Goal: Download file/media

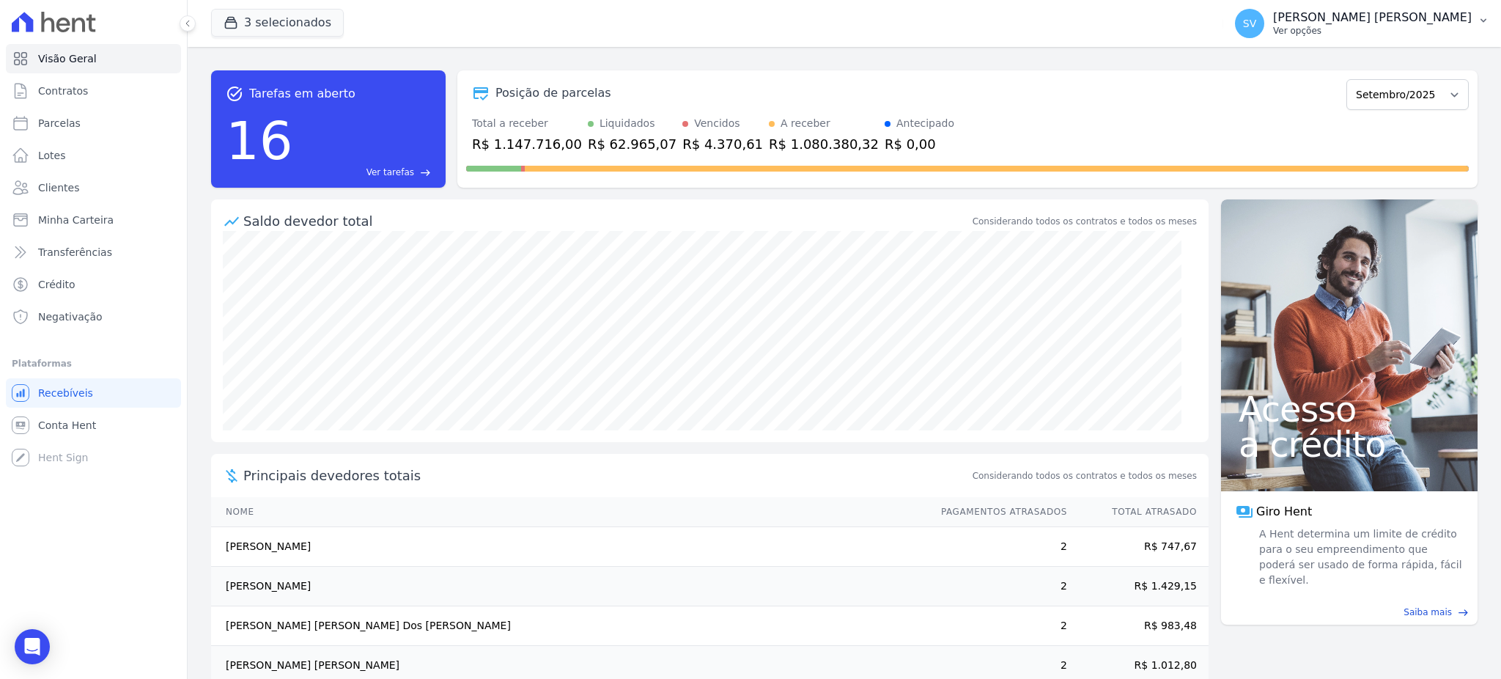
click at [1321, 20] on p "[PERSON_NAME] [PERSON_NAME]" at bounding box center [1372, 17] width 199 height 15
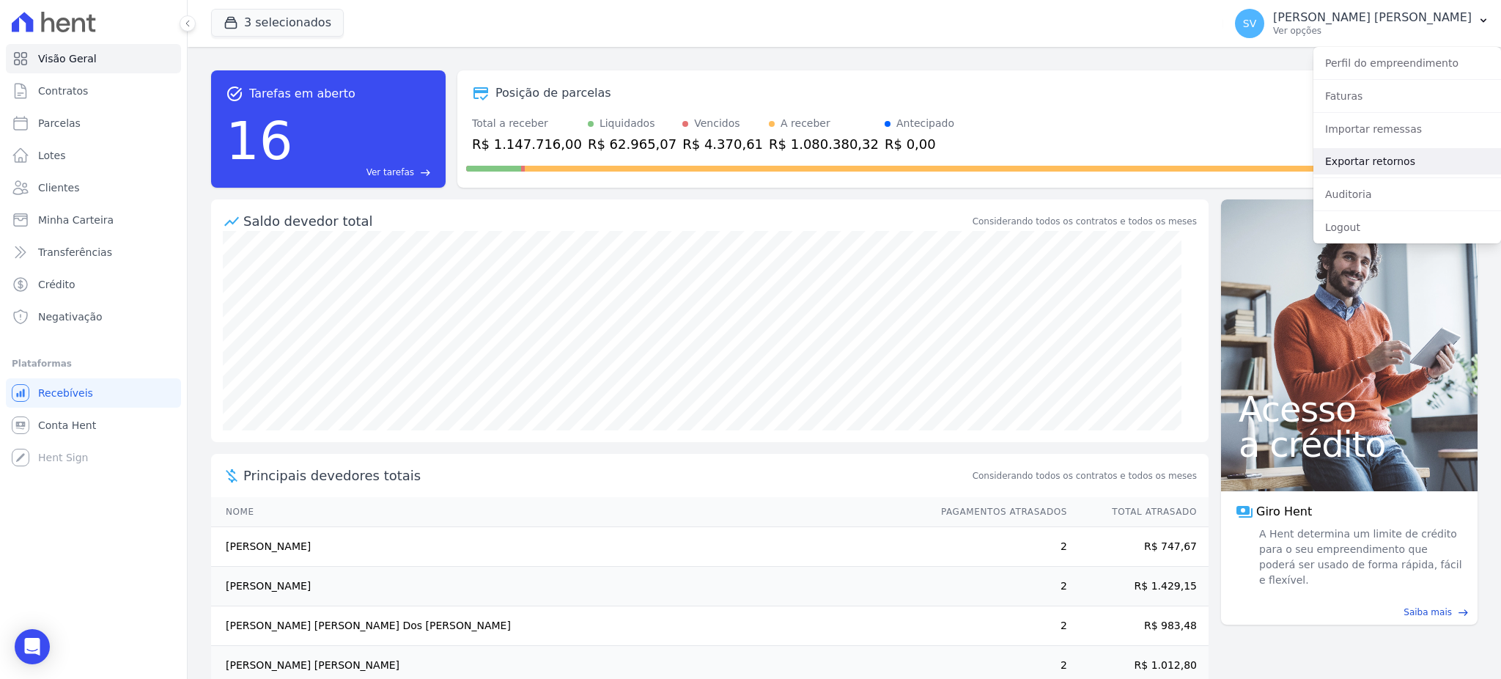
click at [1352, 161] on link "Exportar retornos" at bounding box center [1408, 161] width 188 height 26
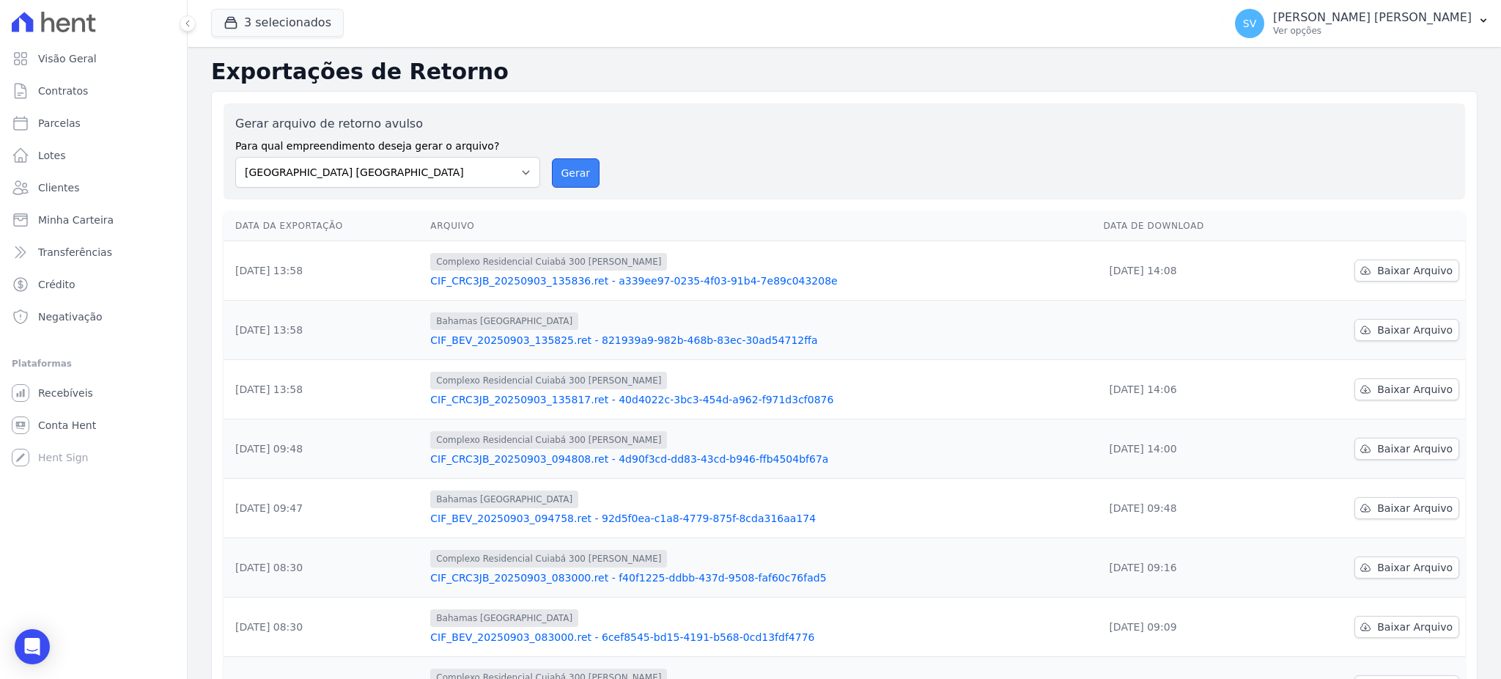
click at [568, 166] on button "Gerar" at bounding box center [576, 172] width 48 height 29
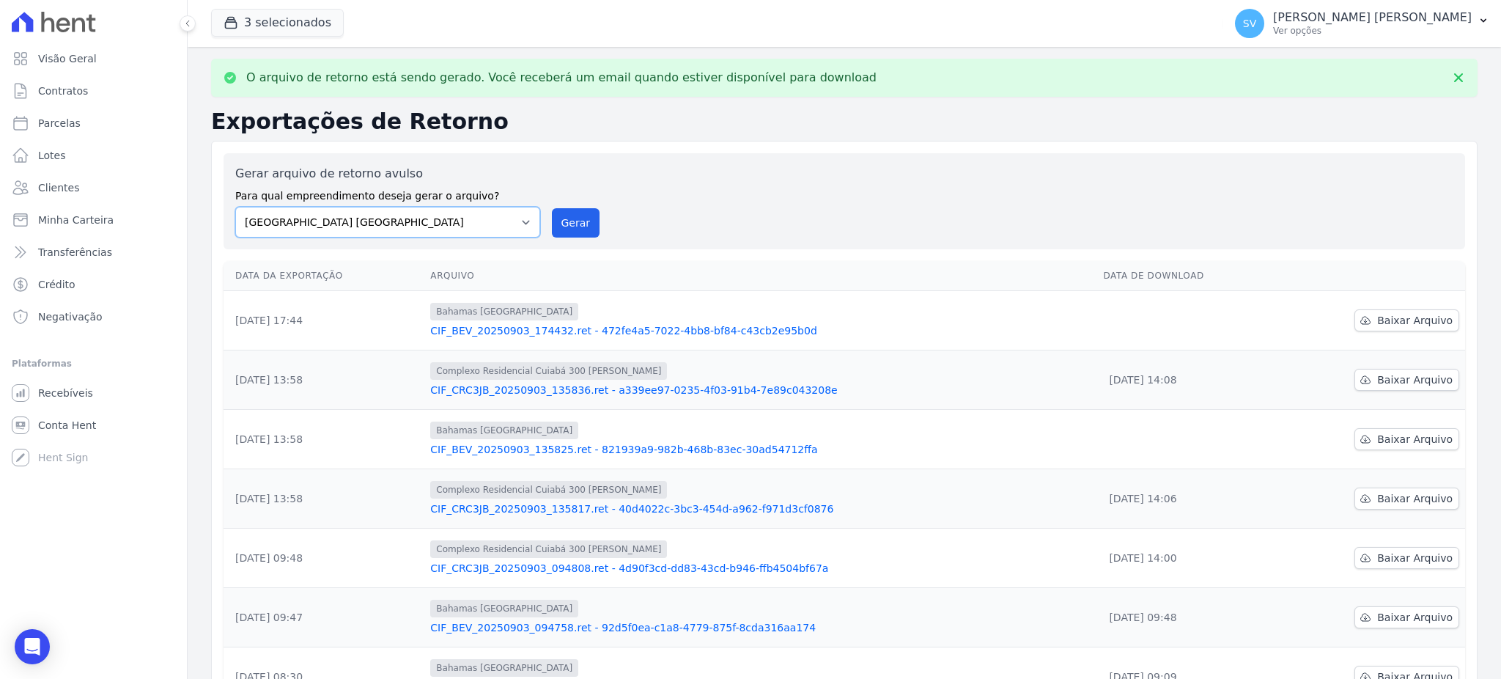
click at [514, 216] on select "BAHAMAS EAST VILLAGE COMPLEXO RESIDENCIAL CUIABÁ 300 - JOÃO DE BARRO IBIZA RESI…" at bounding box center [387, 222] width 305 height 31
select select "a999329b-d322-46c5-b2df-9163b092fb9b"
click at [235, 207] on select "BAHAMAS EAST VILLAGE COMPLEXO RESIDENCIAL CUIABÁ 300 - JOÃO DE BARRO IBIZA RESI…" at bounding box center [387, 222] width 305 height 31
click at [581, 228] on button "Gerar" at bounding box center [576, 222] width 48 height 29
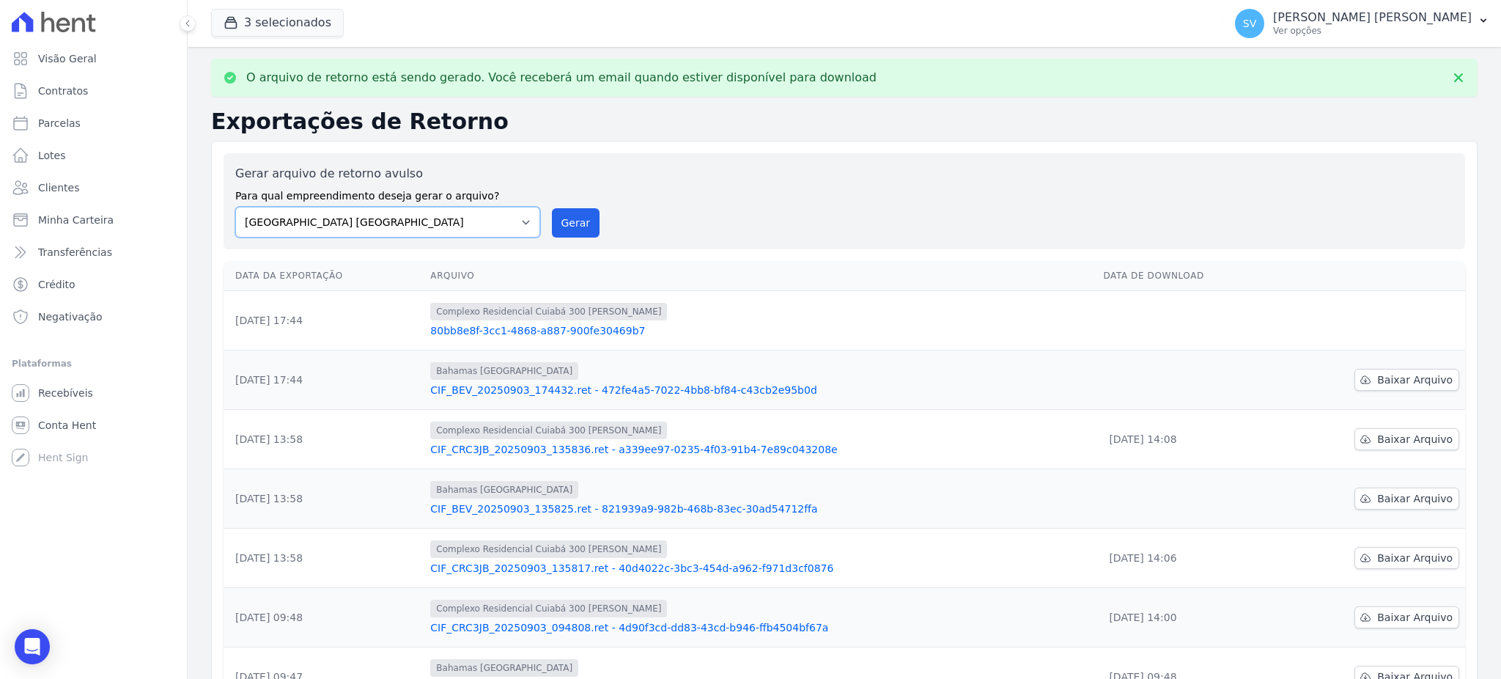
click at [519, 227] on select "BAHAMAS EAST VILLAGE COMPLEXO RESIDENCIAL CUIABÁ 300 - JOÃO DE BARRO IBIZA RESI…" at bounding box center [387, 222] width 305 height 31
select select "73a372cd-5640-41c8-aaea-11bd74619c10"
click at [235, 207] on select "BAHAMAS EAST VILLAGE COMPLEXO RESIDENCIAL CUIABÁ 300 - JOÃO DE BARRO IBIZA RESI…" at bounding box center [387, 222] width 305 height 31
drag, startPoint x: 581, startPoint y: 216, endPoint x: 817, endPoint y: 156, distance: 242.7
click at [583, 216] on button "Gerar" at bounding box center [576, 222] width 48 height 29
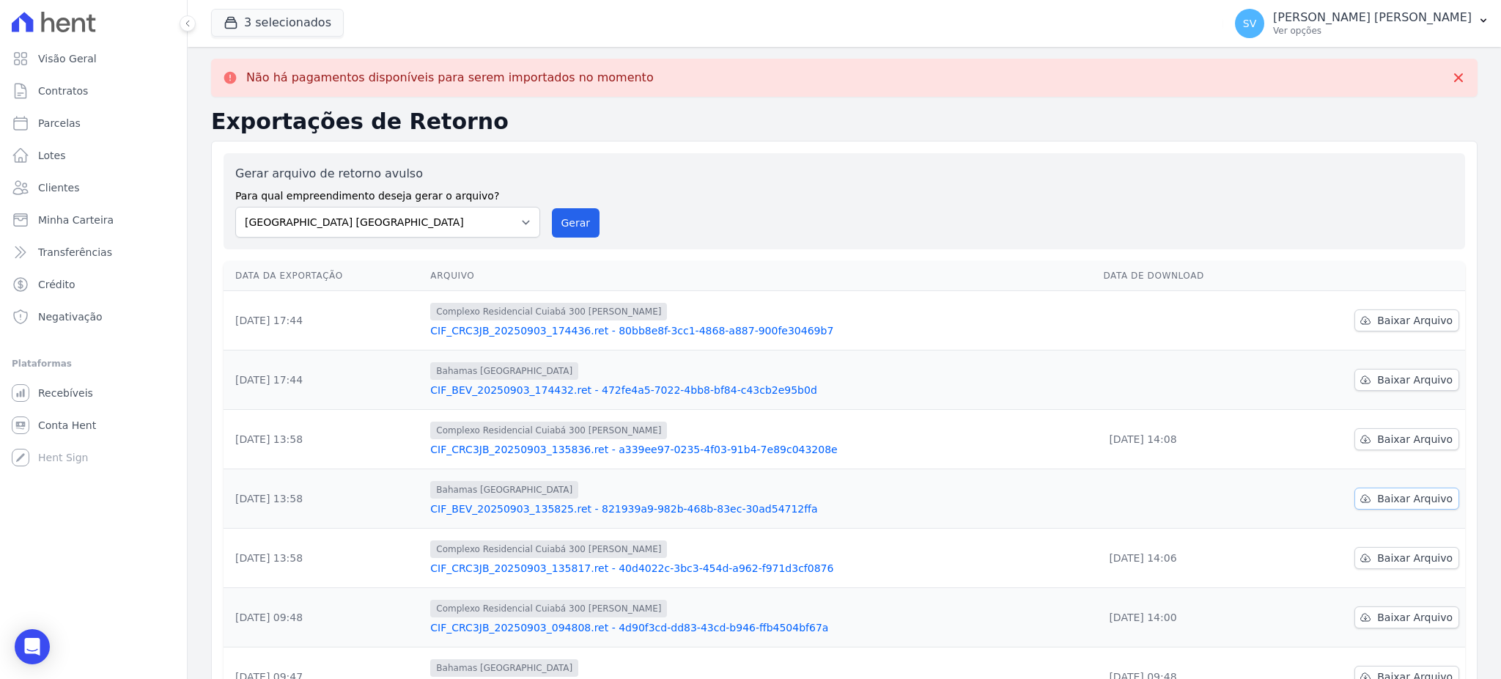
click at [1388, 494] on span "Baixar Arquivo" at bounding box center [1416, 498] width 76 height 15
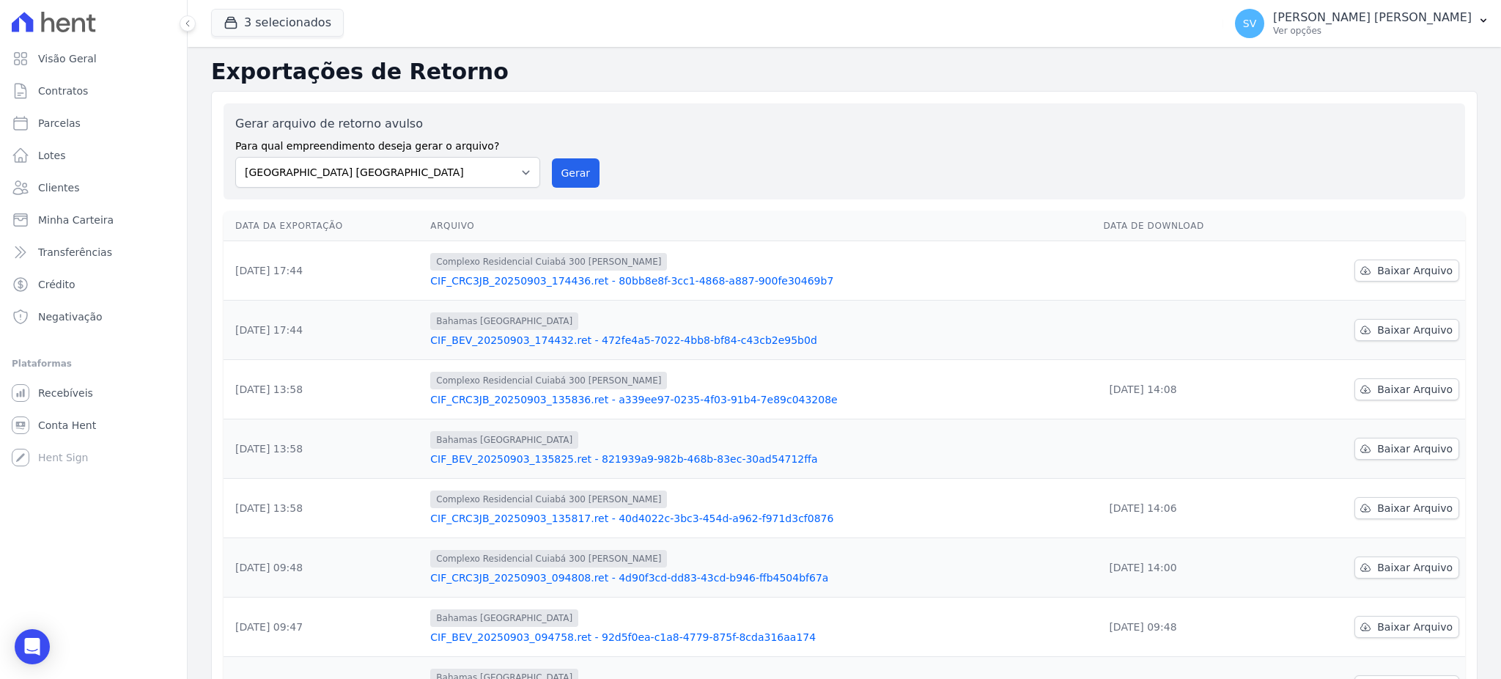
click at [922, 472] on td "Bahamas East Village CIF_BEV_20250903_135825.ret - 821939a9-982b-468b-83ec-30ad…" at bounding box center [760, 448] width 673 height 59
click at [1413, 326] on span "Baixar Arquivo" at bounding box center [1416, 330] width 76 height 15
click at [1412, 265] on span "Baixar Arquivo" at bounding box center [1416, 270] width 76 height 15
drag, startPoint x: 868, startPoint y: 125, endPoint x: 576, endPoint y: 114, distance: 292.0
click at [865, 122] on div "Gerar arquivo de retorno avulso Para qual empreendimento deseja gerar o arquivo…" at bounding box center [844, 151] width 1219 height 73
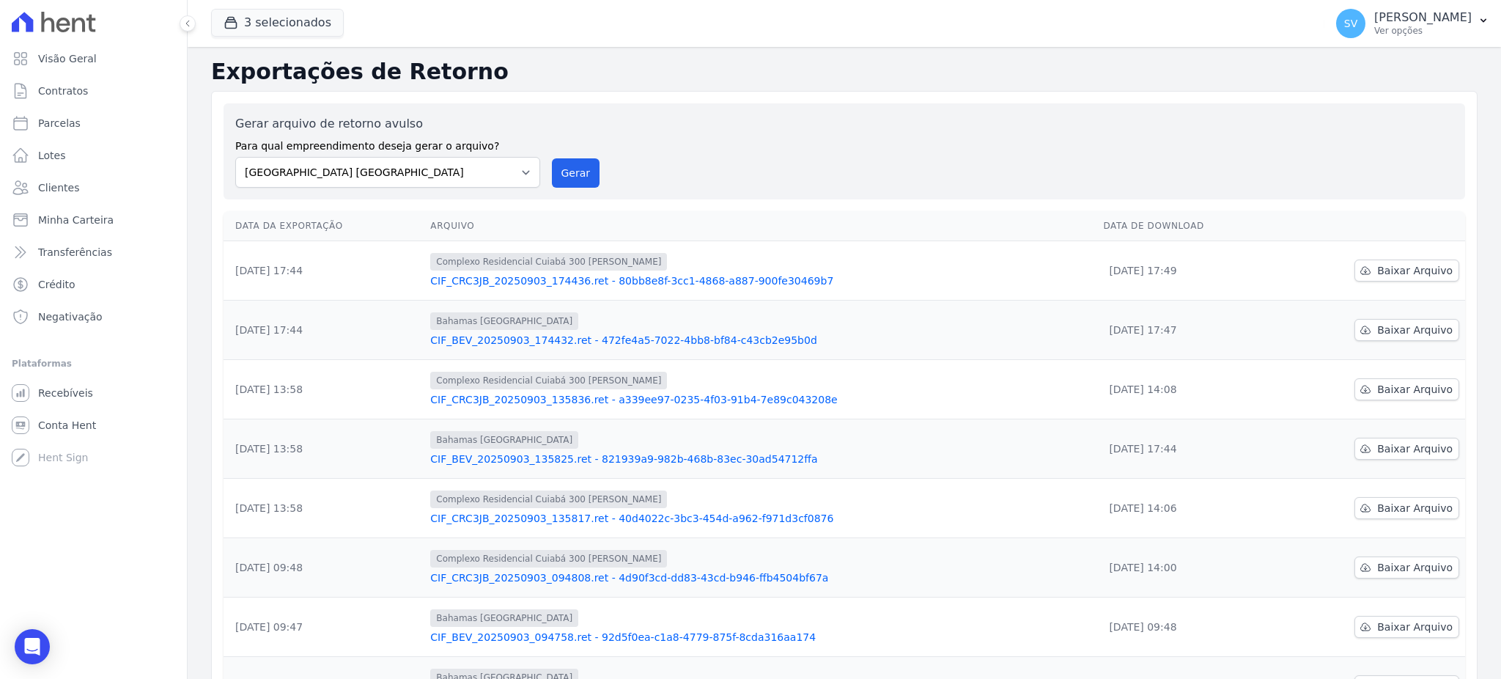
drag, startPoint x: 817, startPoint y: 138, endPoint x: 790, endPoint y: 127, distance: 29.3
click at [817, 137] on div "Gerar arquivo de retorno avulso Para qual empreendimento deseja gerar o arquivo…" at bounding box center [844, 151] width 1219 height 73
click at [95, 60] on link "Visão Geral" at bounding box center [93, 58] width 175 height 29
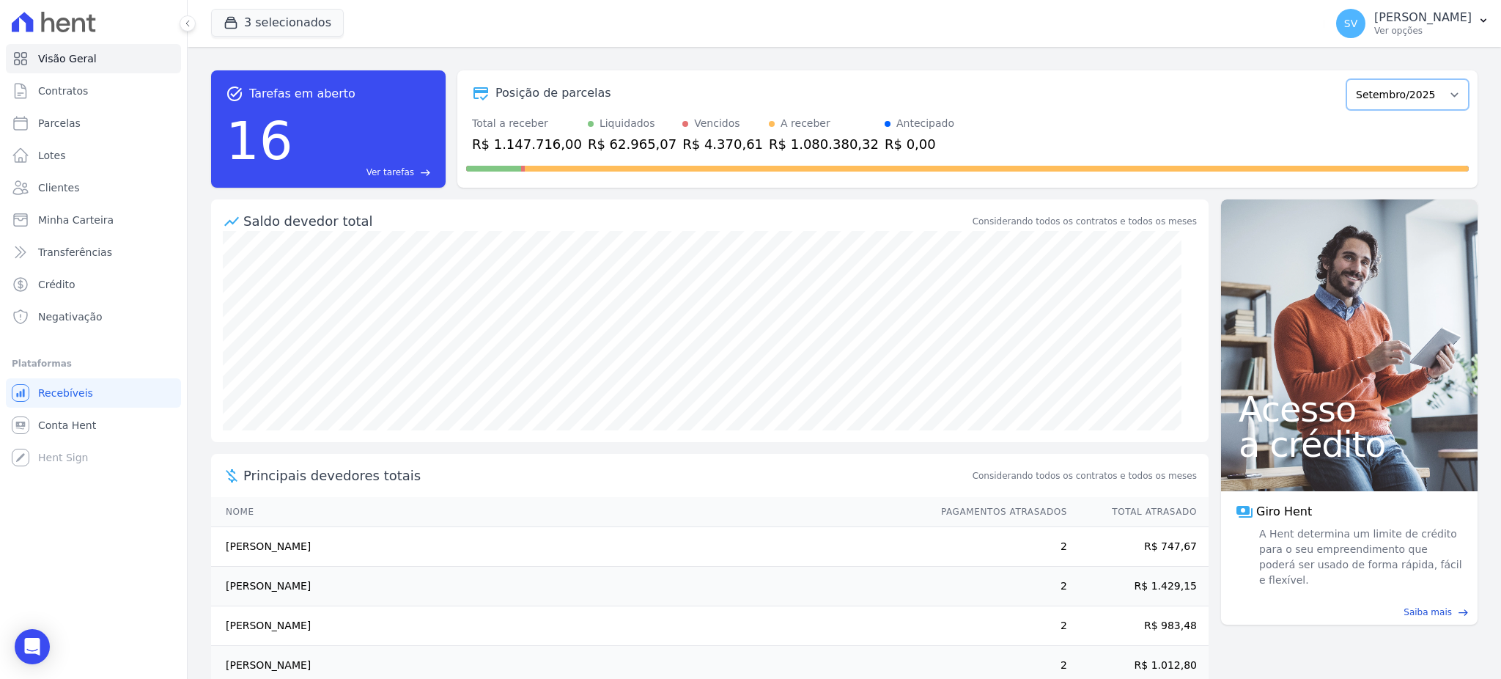
click at [1411, 87] on select "Outubro/2022 Novembro/2022 Dezembro/2022 Janeiro/2023 Fevereiro/2023 Março/2023…" at bounding box center [1408, 94] width 122 height 31
click at [1347, 79] on select "Outubro/2022 Novembro/2022 Dezembro/2022 Janeiro/2023 Fevereiro/2023 Março/2023…" at bounding box center [1408, 94] width 122 height 31
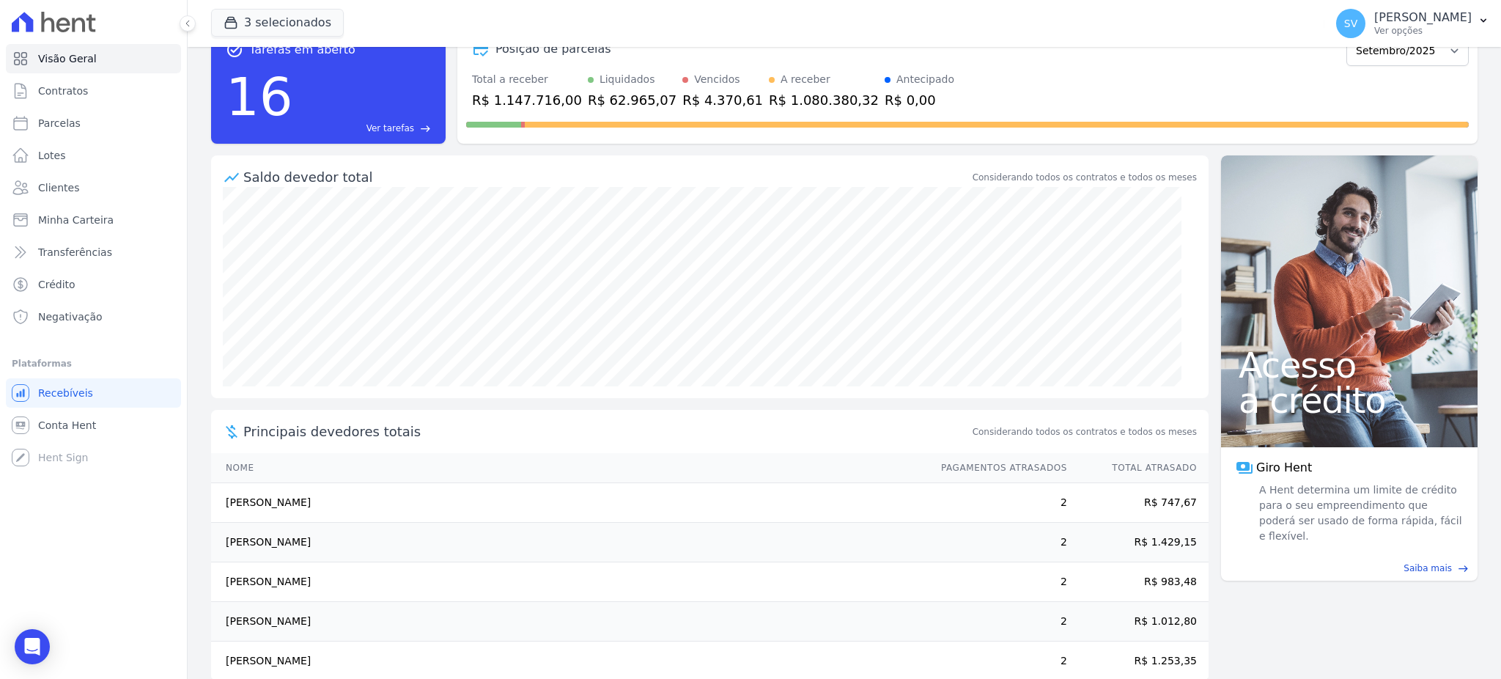
scroll to position [69, 0]
